Goal: Navigation & Orientation: Understand site structure

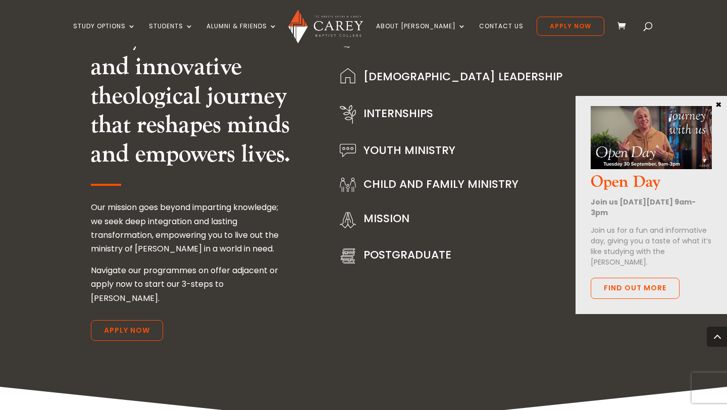
scroll to position [1303, 0]
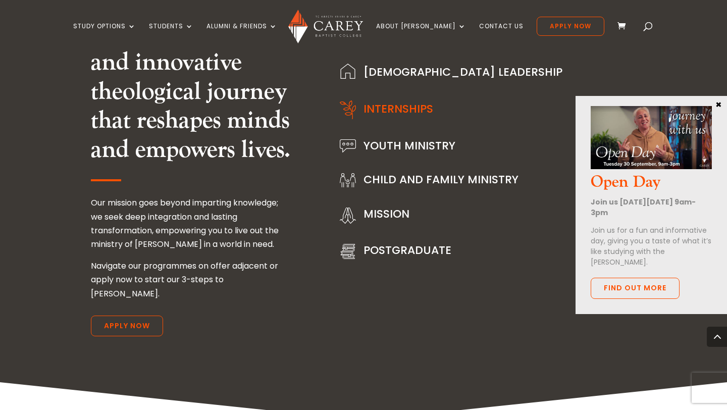
click at [397, 110] on link "Internships" at bounding box center [398, 109] width 70 height 16
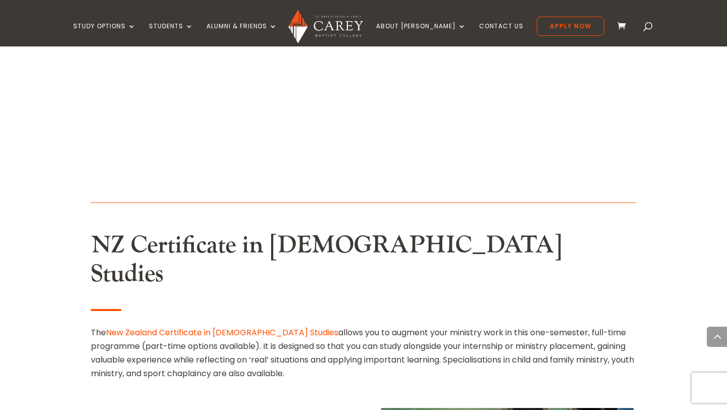
scroll to position [874, 0]
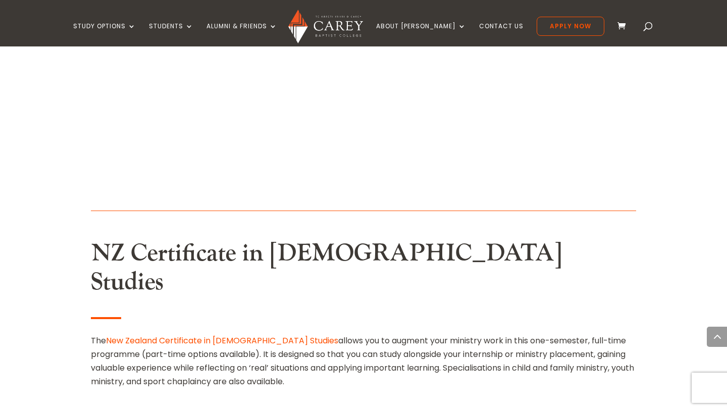
click at [227, 335] on link "New Zealand Certificate in [DEMOGRAPHIC_DATA] Studies" at bounding box center [222, 341] width 232 height 12
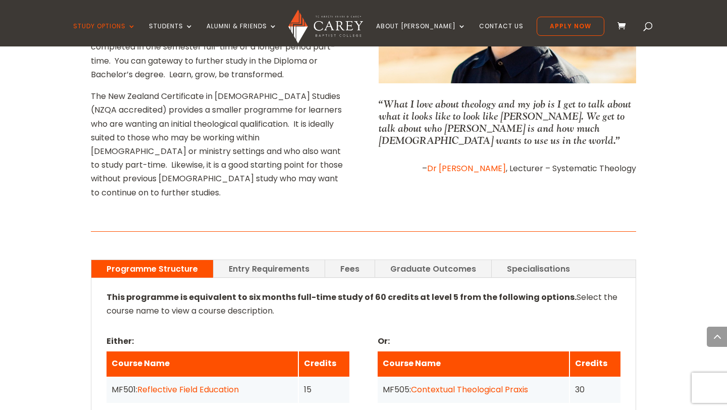
scroll to position [582, 0]
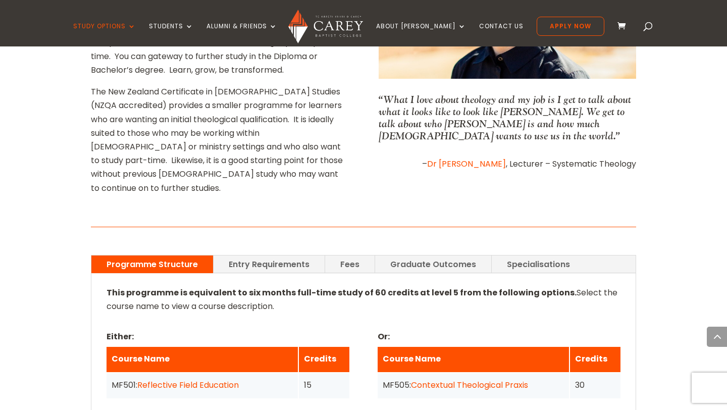
click at [261, 255] on link "Entry Requirements" at bounding box center [269, 264] width 111 height 18
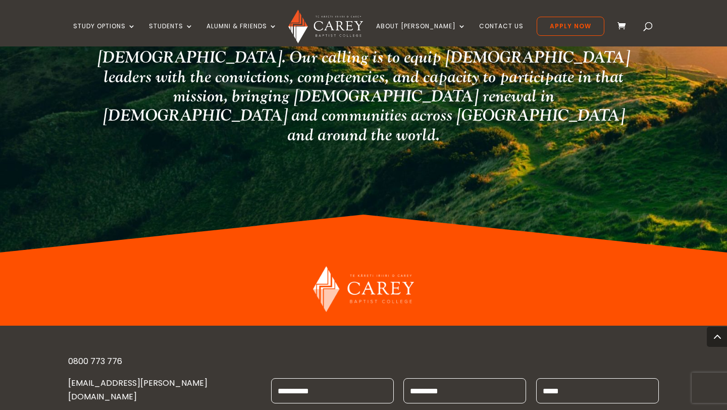
scroll to position [2219, 0]
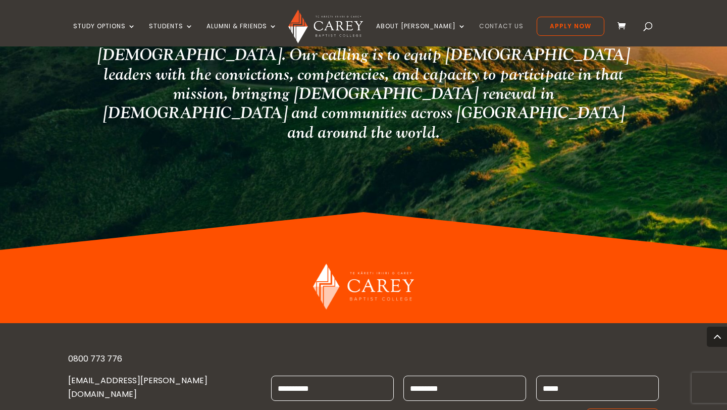
click at [492, 26] on link "Contact Us" at bounding box center [501, 35] width 44 height 24
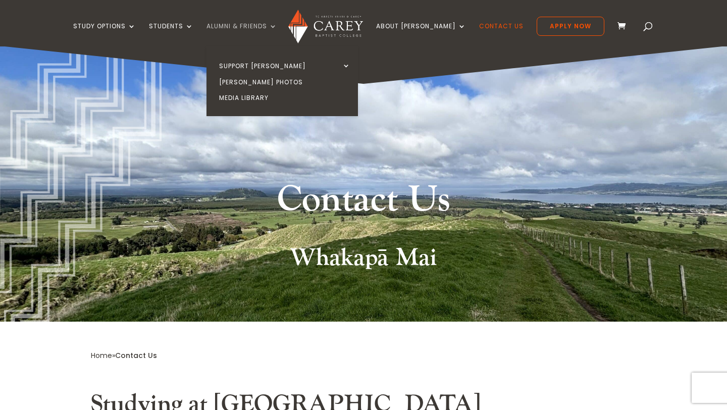
click at [276, 30] on link "Alumni & Friends" at bounding box center [241, 35] width 71 height 24
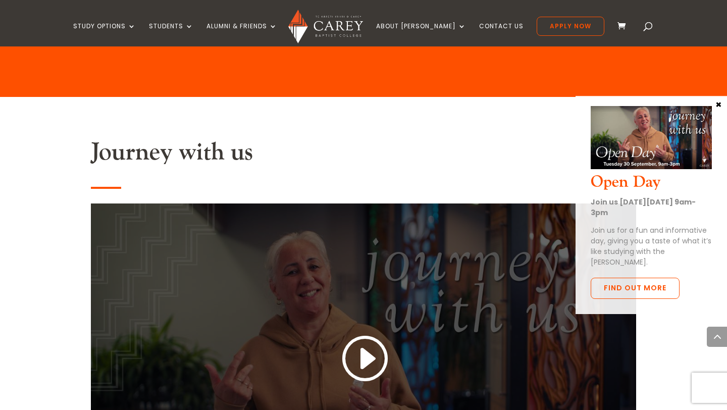
scroll to position [816, 0]
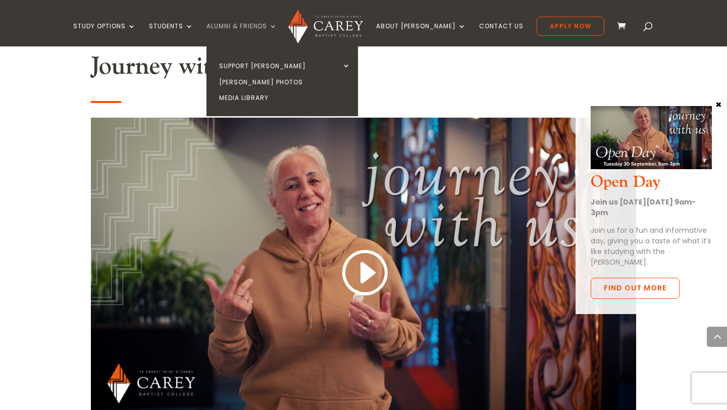
click at [277, 27] on link "Alumni & Friends" at bounding box center [241, 35] width 71 height 24
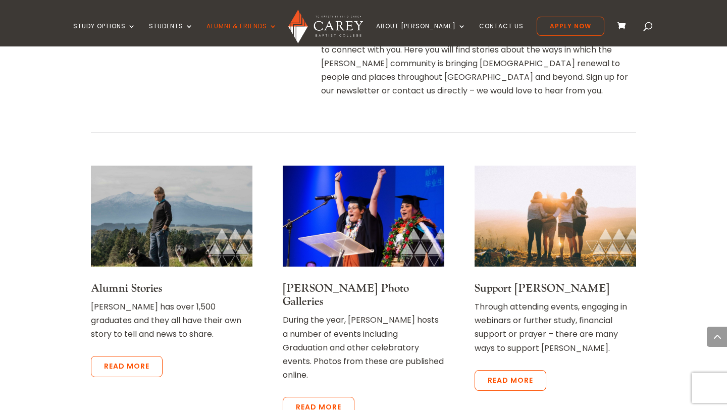
scroll to position [480, 0]
